Goal: Task Accomplishment & Management: Use online tool/utility

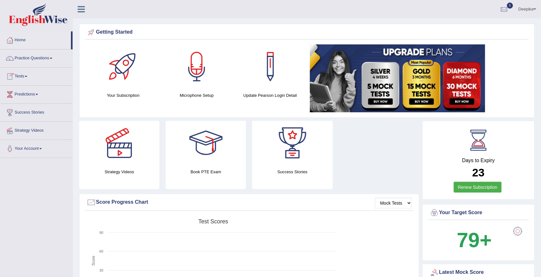
click at [27, 77] on link "Tests" at bounding box center [36, 76] width 72 height 16
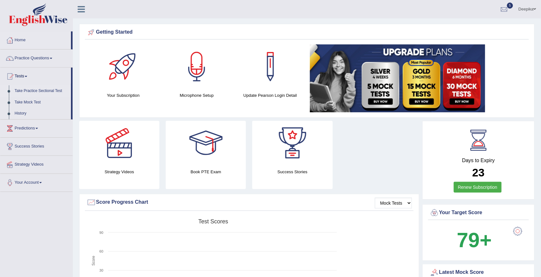
click at [26, 90] on link "Take Practice Sectional Test" at bounding box center [41, 90] width 59 height 11
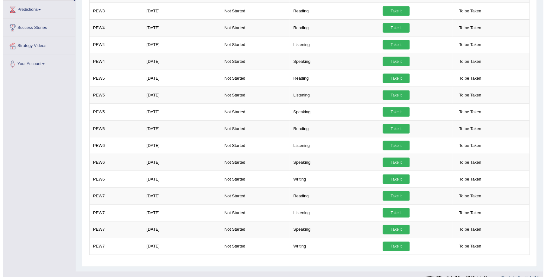
scroll to position [130, 0]
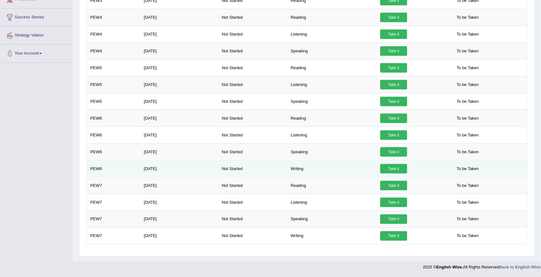
click at [401, 166] on link "Take it" at bounding box center [393, 169] width 27 height 10
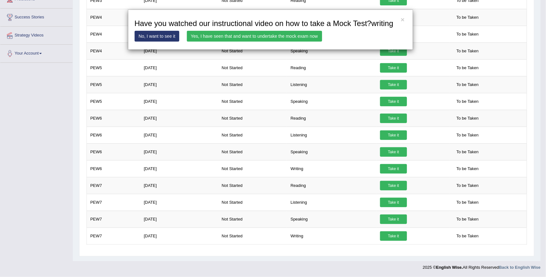
click at [260, 36] on link "Yes, I have seen that and want to undertake the mock exam now" at bounding box center [254, 36] width 135 height 11
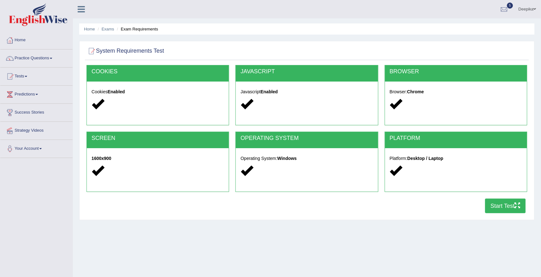
click at [498, 201] on button "Start Test" at bounding box center [505, 205] width 41 height 15
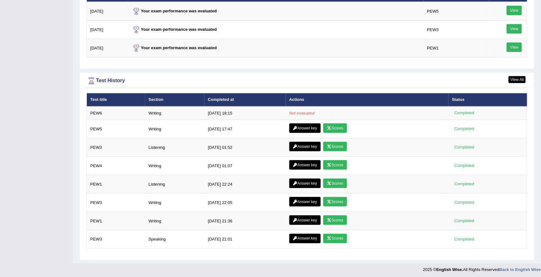
scroll to position [815, 0]
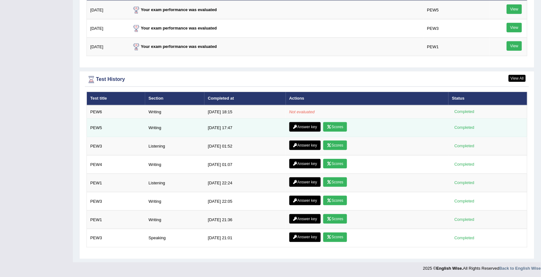
click at [343, 124] on link "Scores" at bounding box center [334, 127] width 23 height 10
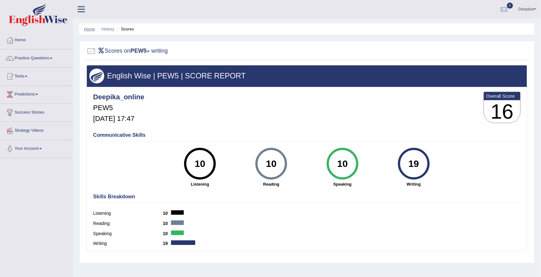
click at [91, 29] on link "Home" at bounding box center [89, 29] width 11 height 5
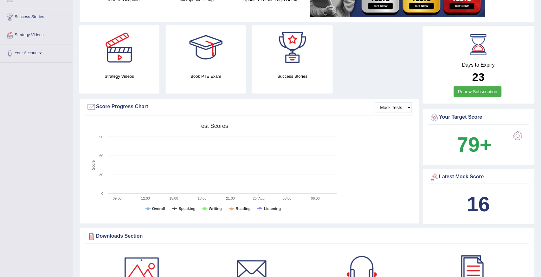
scroll to position [23, 0]
